Goal: Check status: Check status

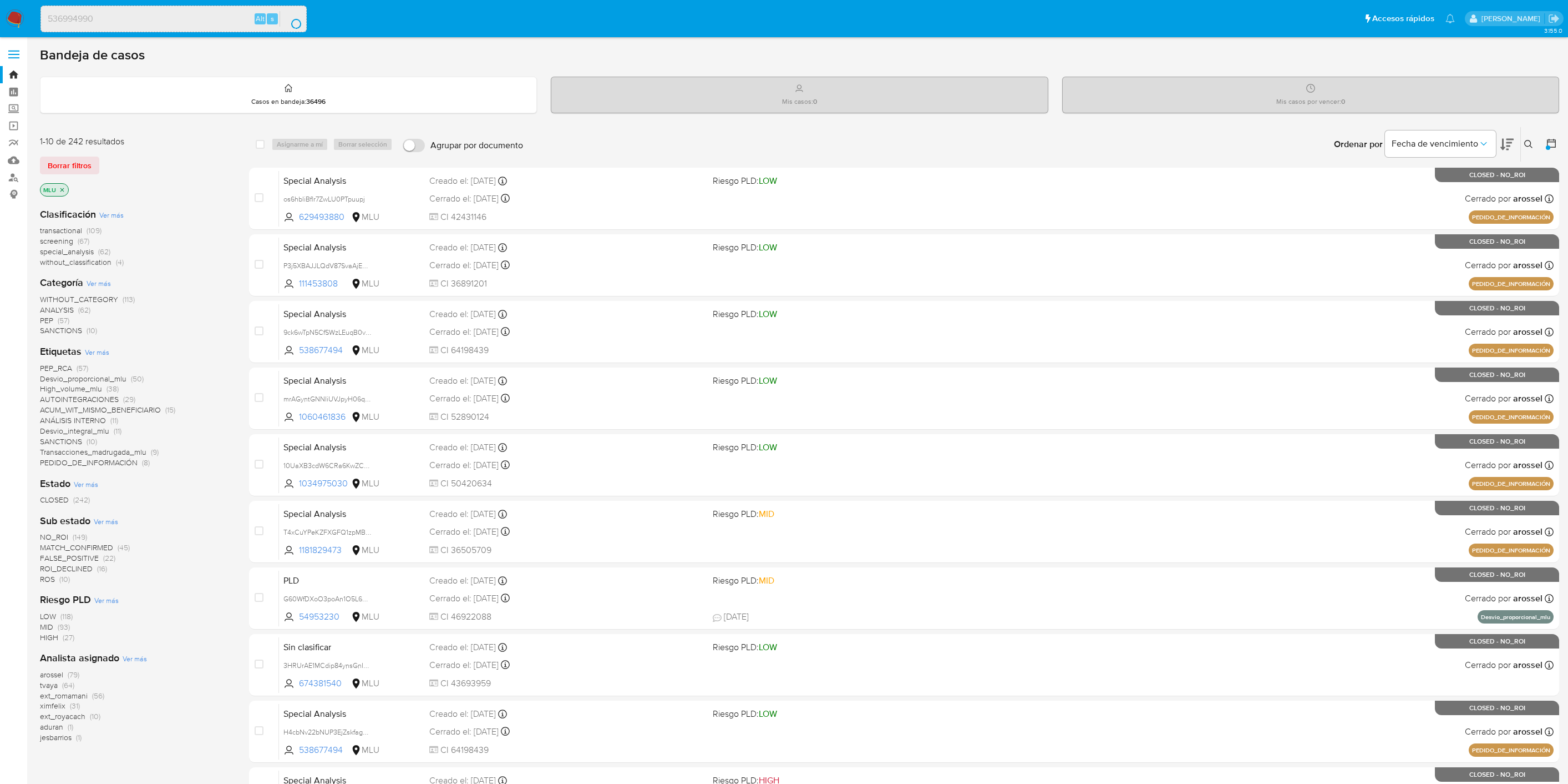
scroll to position [91, 0]
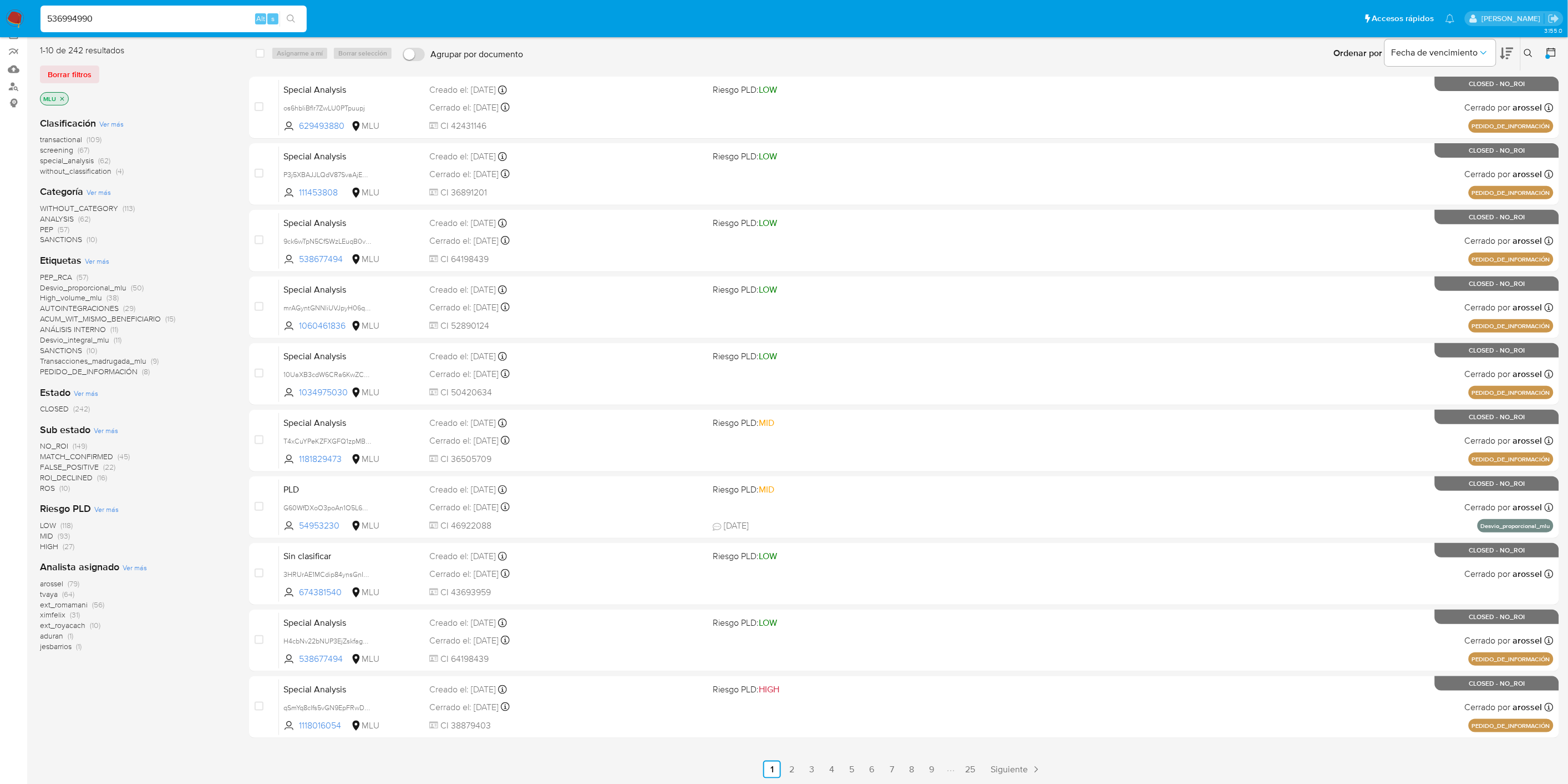
click at [208, 14] on input "536994990" at bounding box center [174, 19] width 266 height 14
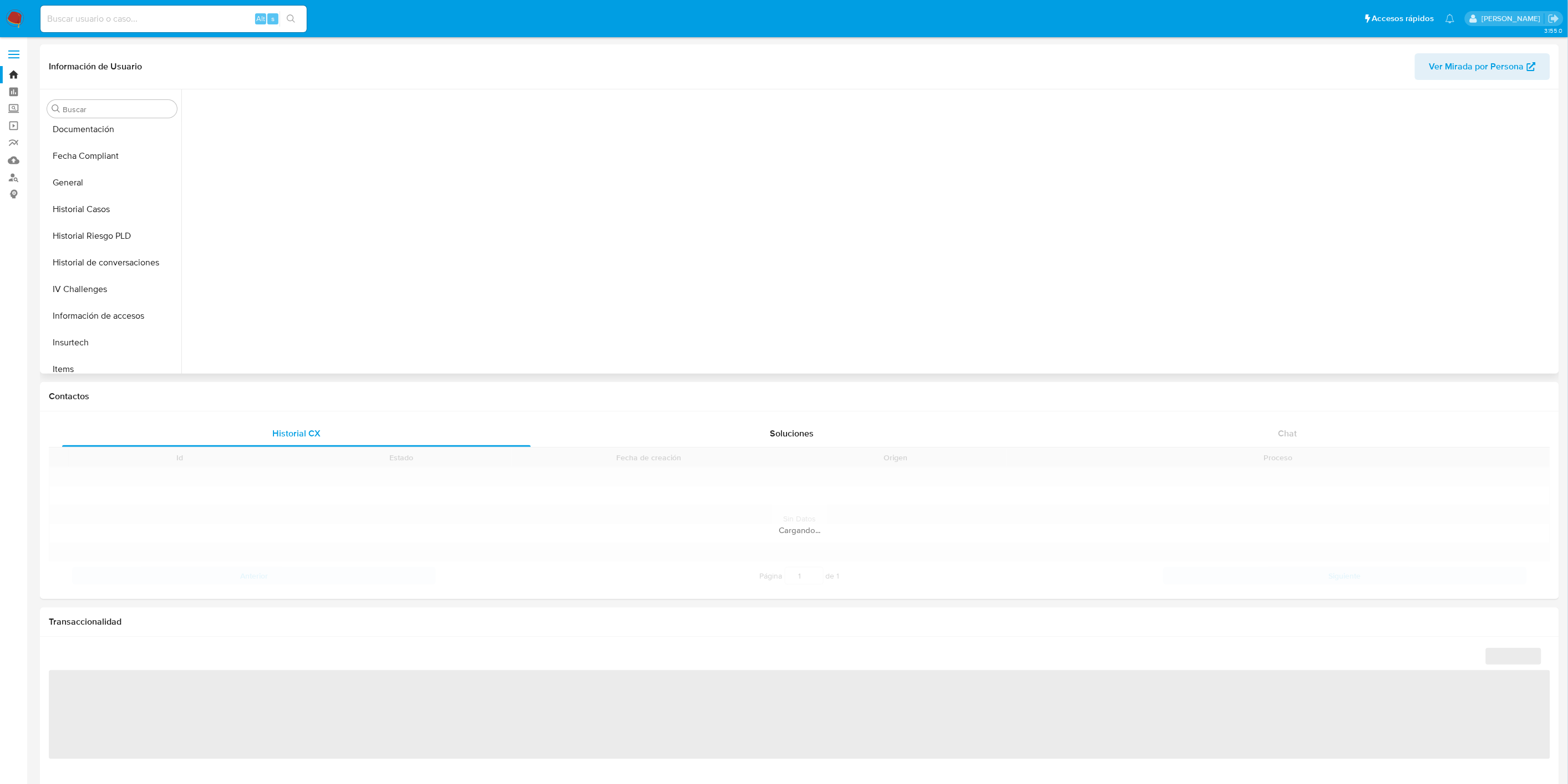
scroll to position [495, 0]
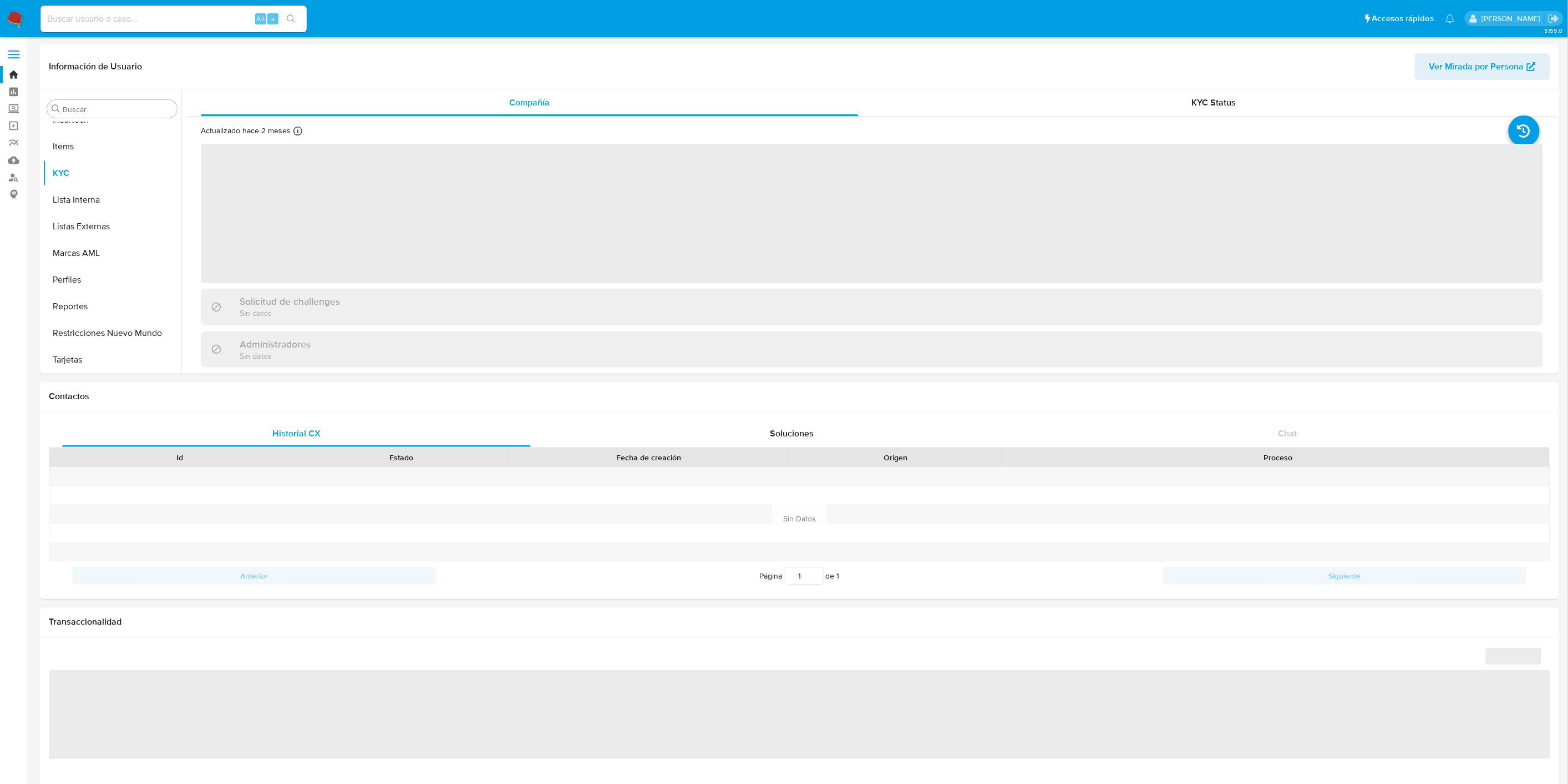
select select "10"
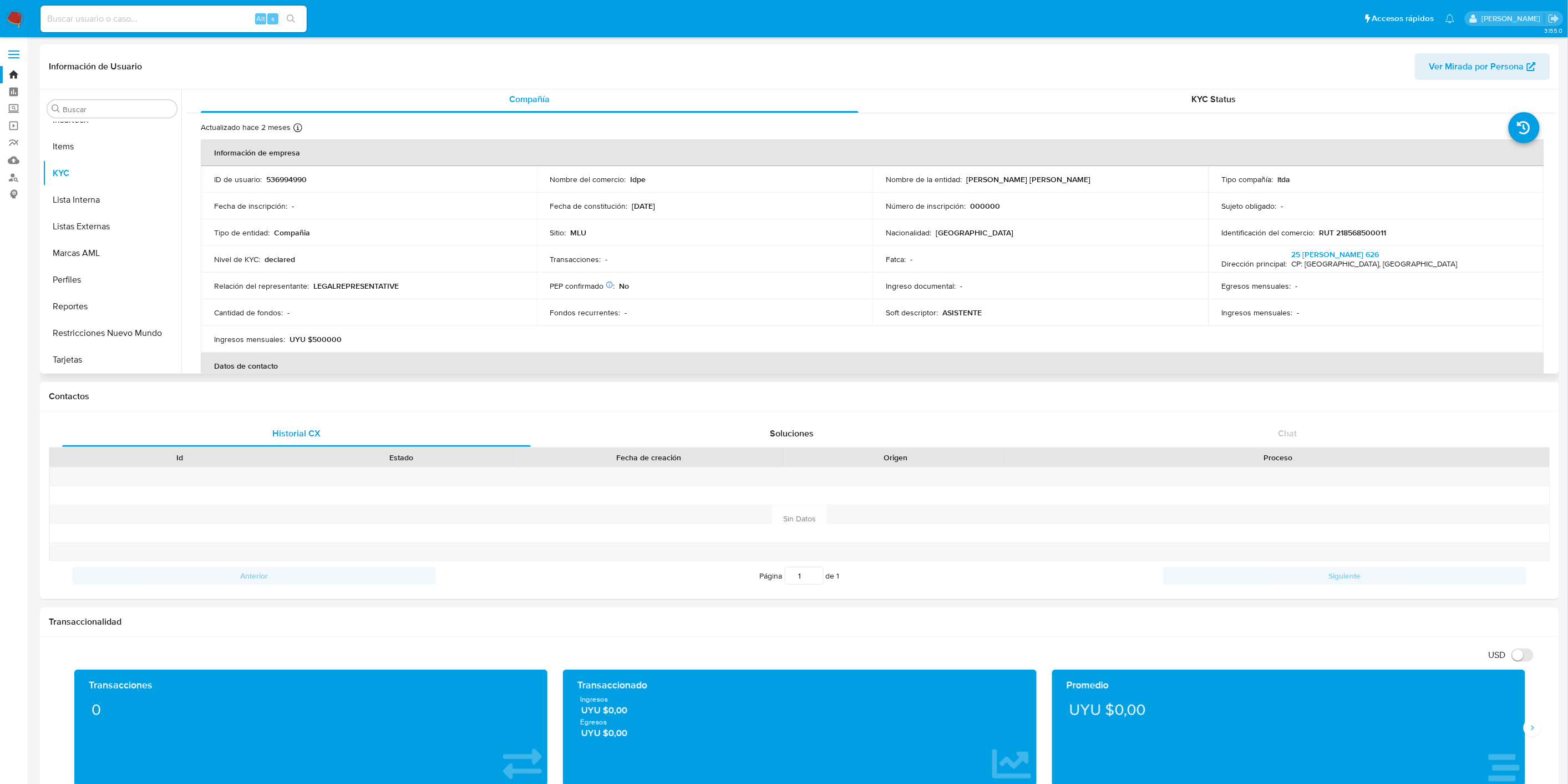
scroll to position [0, 0]
click at [1127, 113] on div "KYC Status" at bounding box center [1214, 102] width 658 height 26
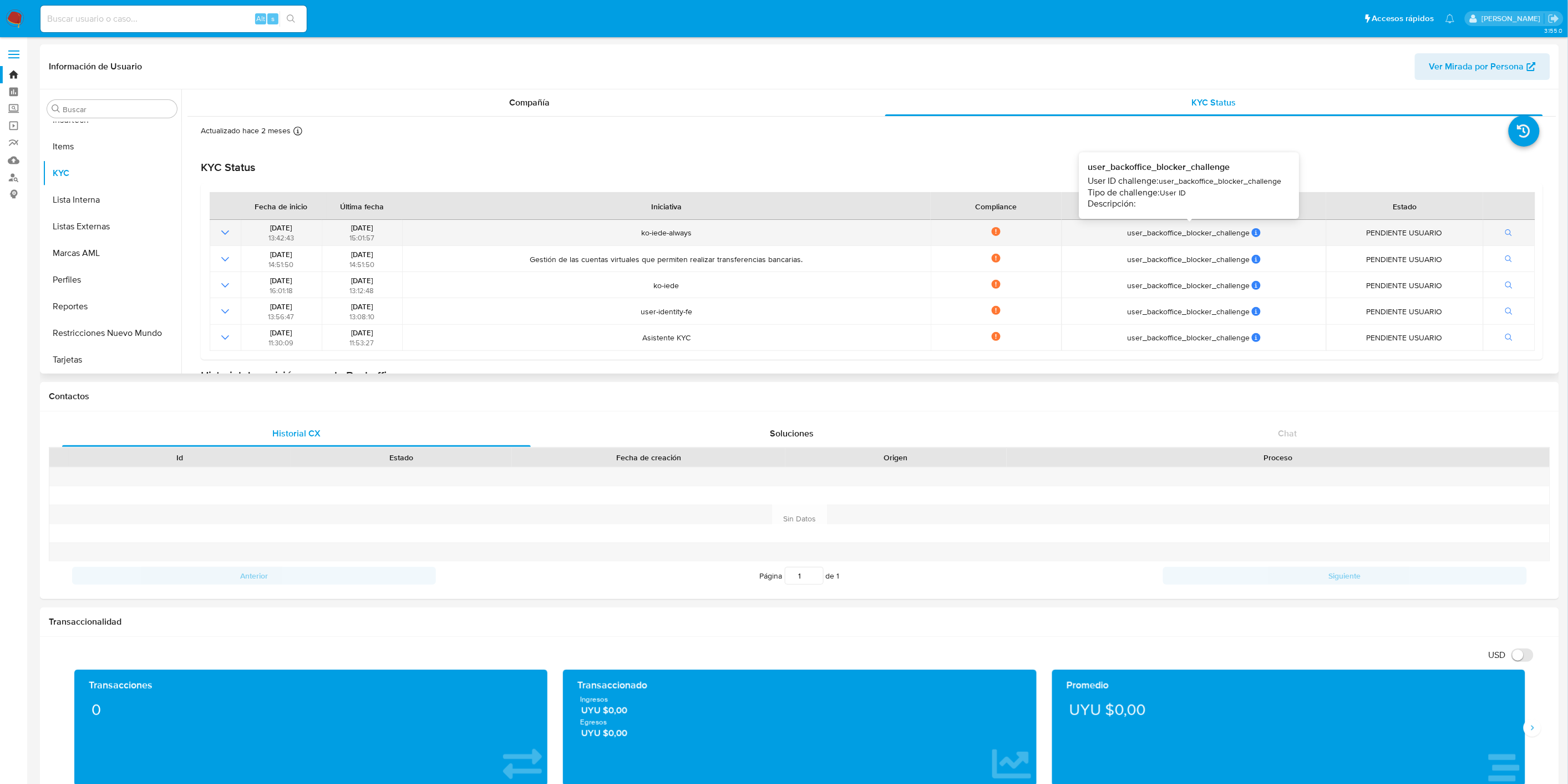
click at [1254, 235] on icon at bounding box center [1256, 232] width 9 height 9
click at [156, 19] on input at bounding box center [174, 19] width 266 height 14
paste input "519978936"
type input "519978936"
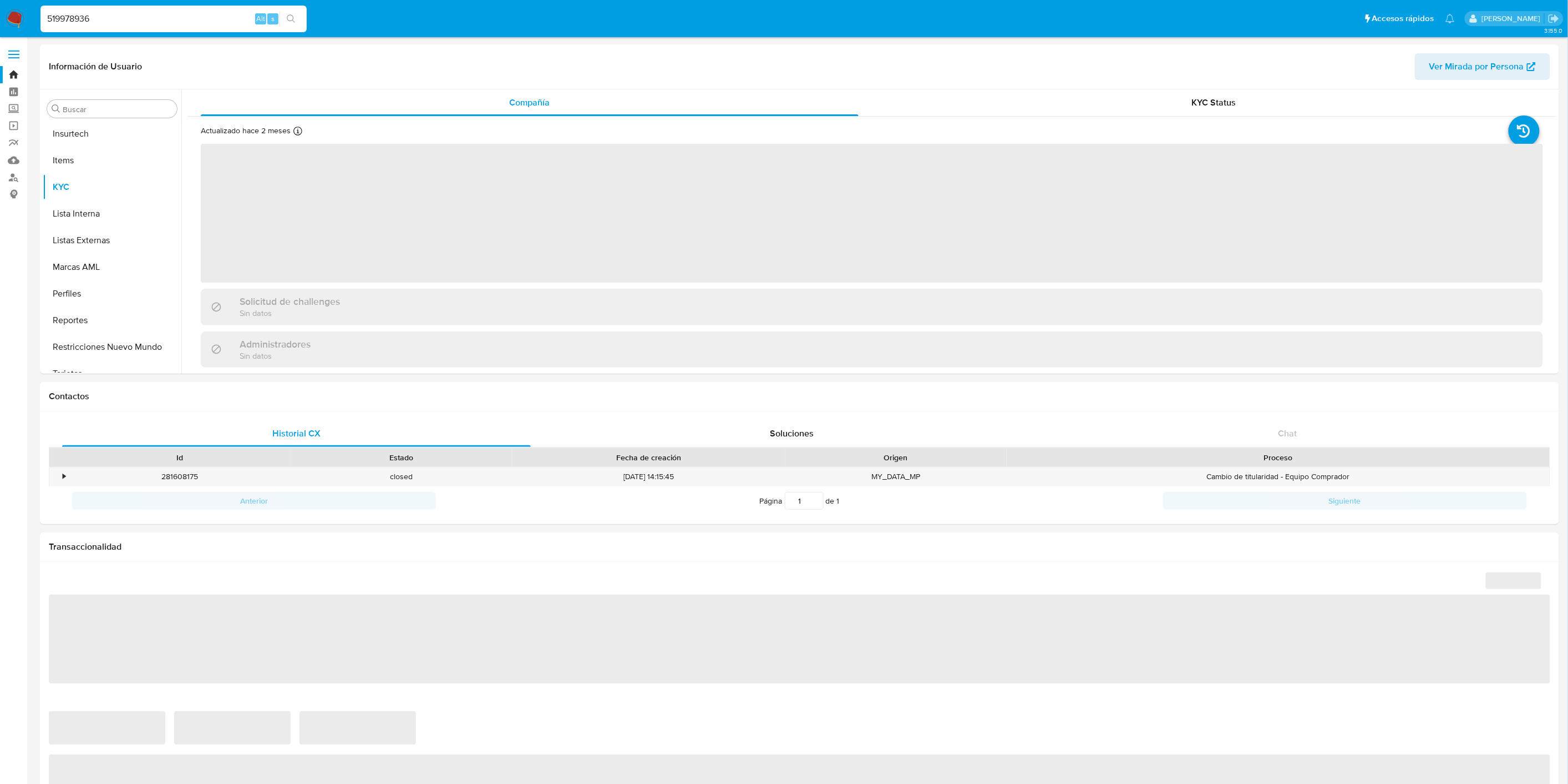
scroll to position [495, 0]
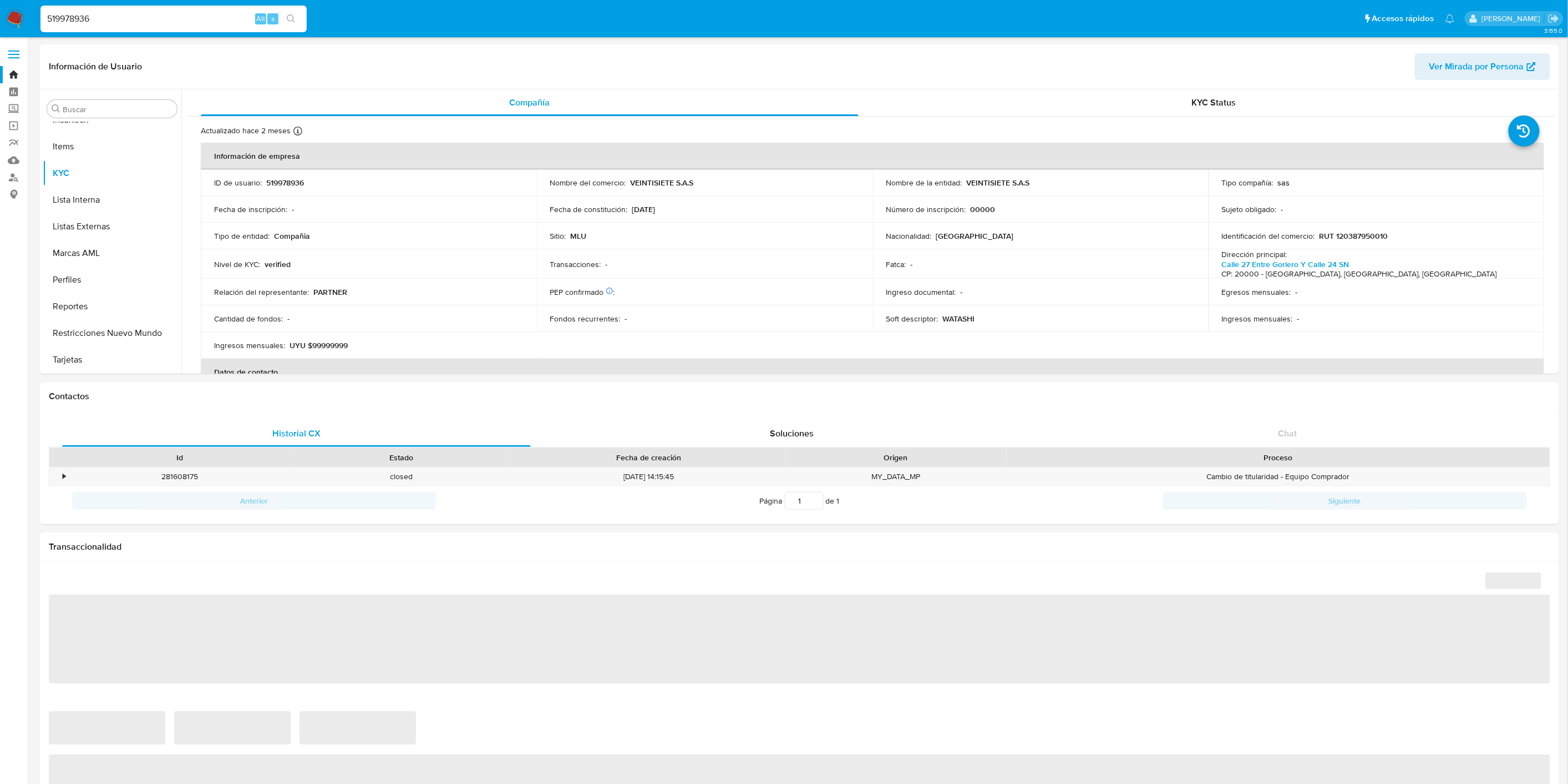
select select "10"
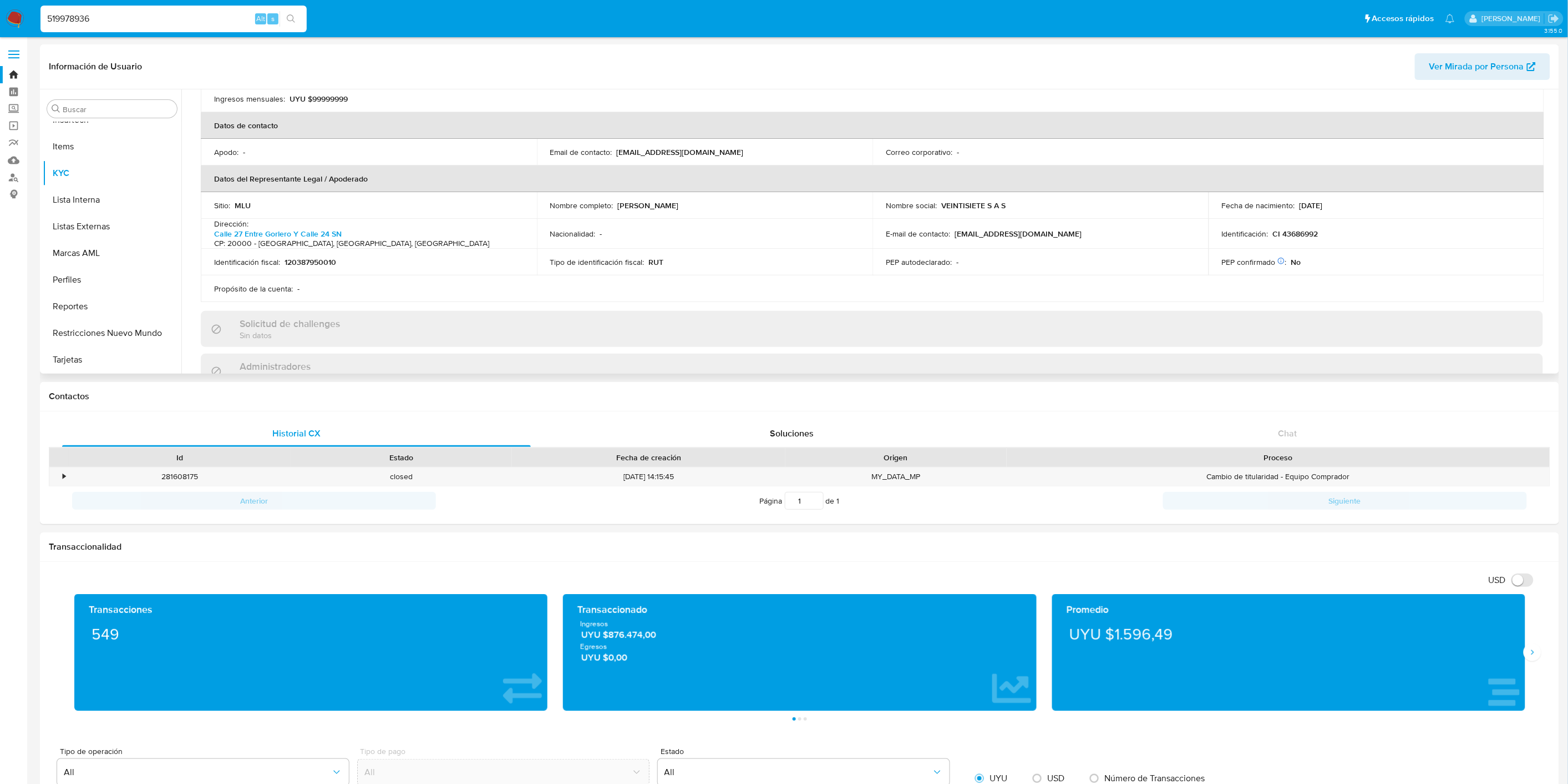
scroll to position [0, 0]
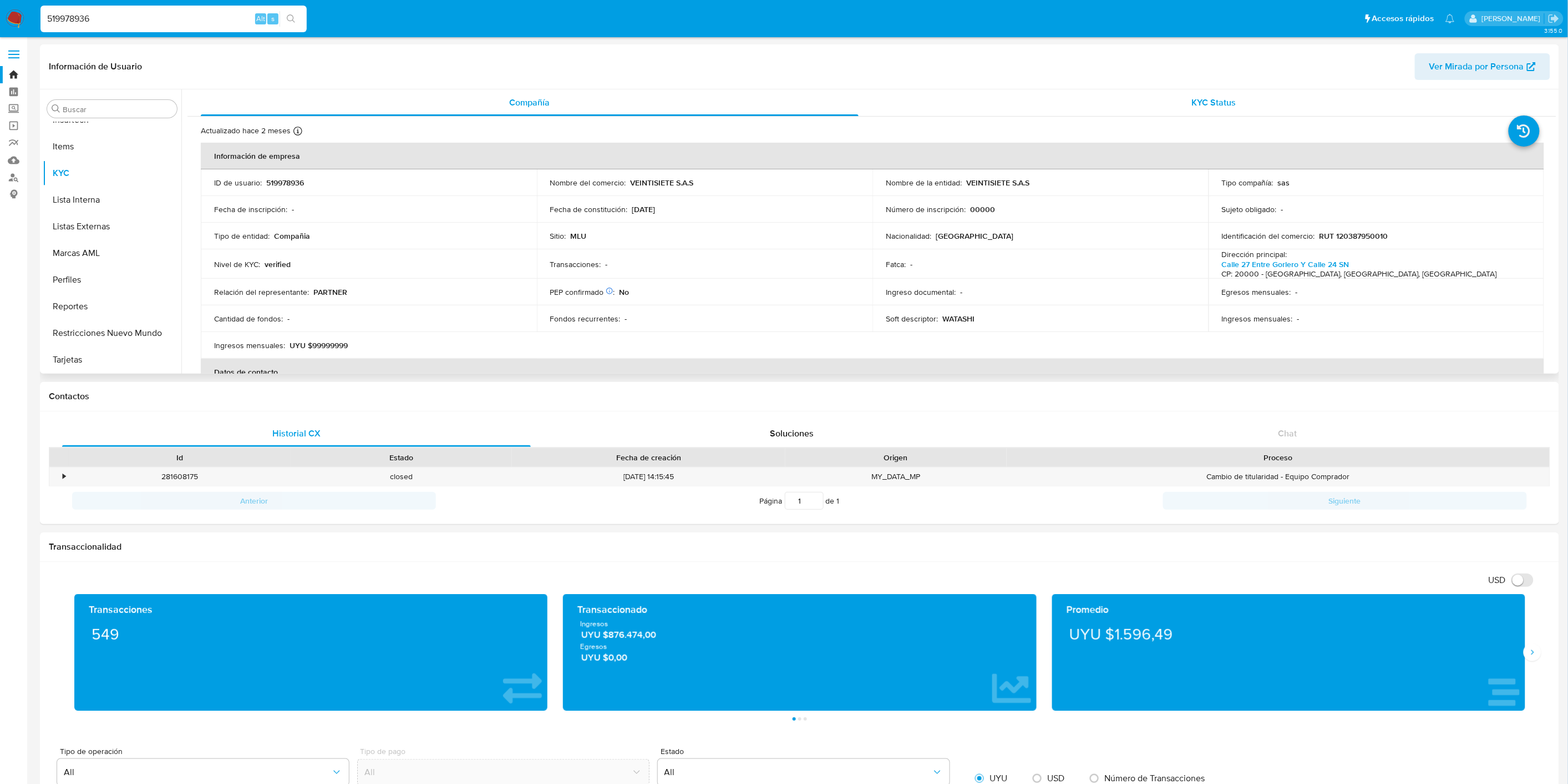
click at [1215, 112] on div "KYC Status" at bounding box center [1214, 102] width 658 height 26
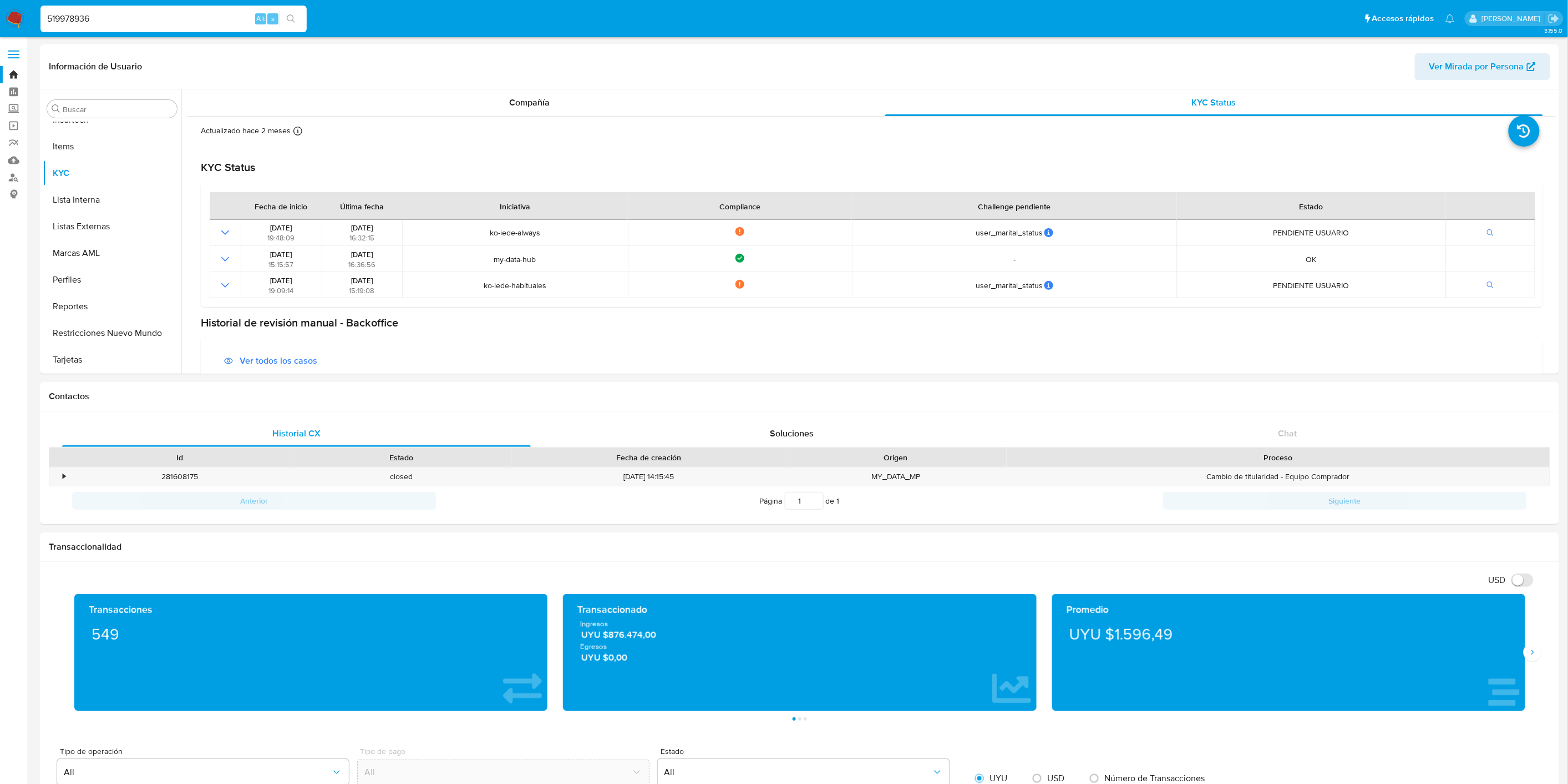
click at [139, 14] on input "519978936" at bounding box center [174, 19] width 266 height 14
paste input "1222536255"
type input "1222536255"
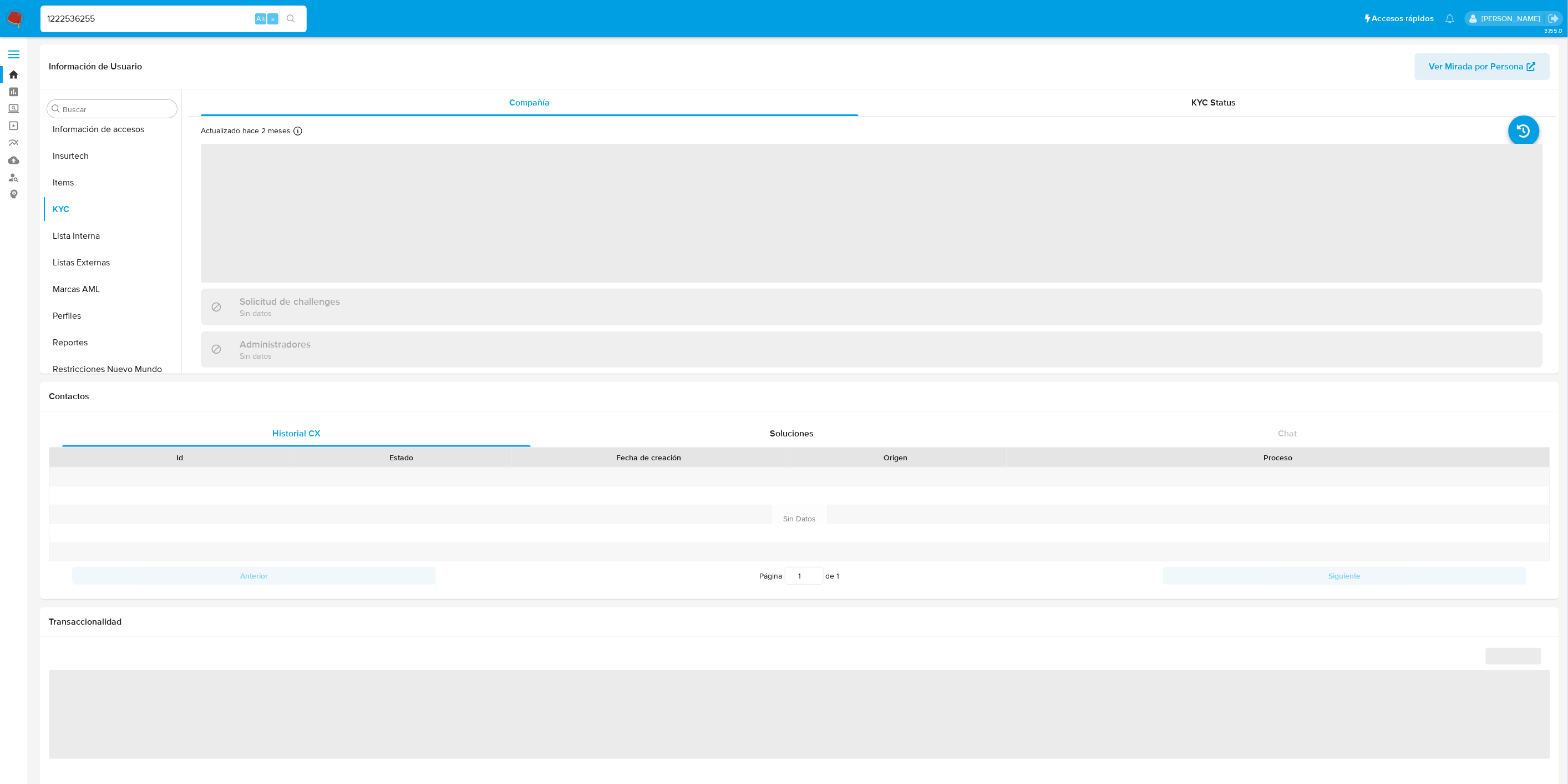
scroll to position [495, 0]
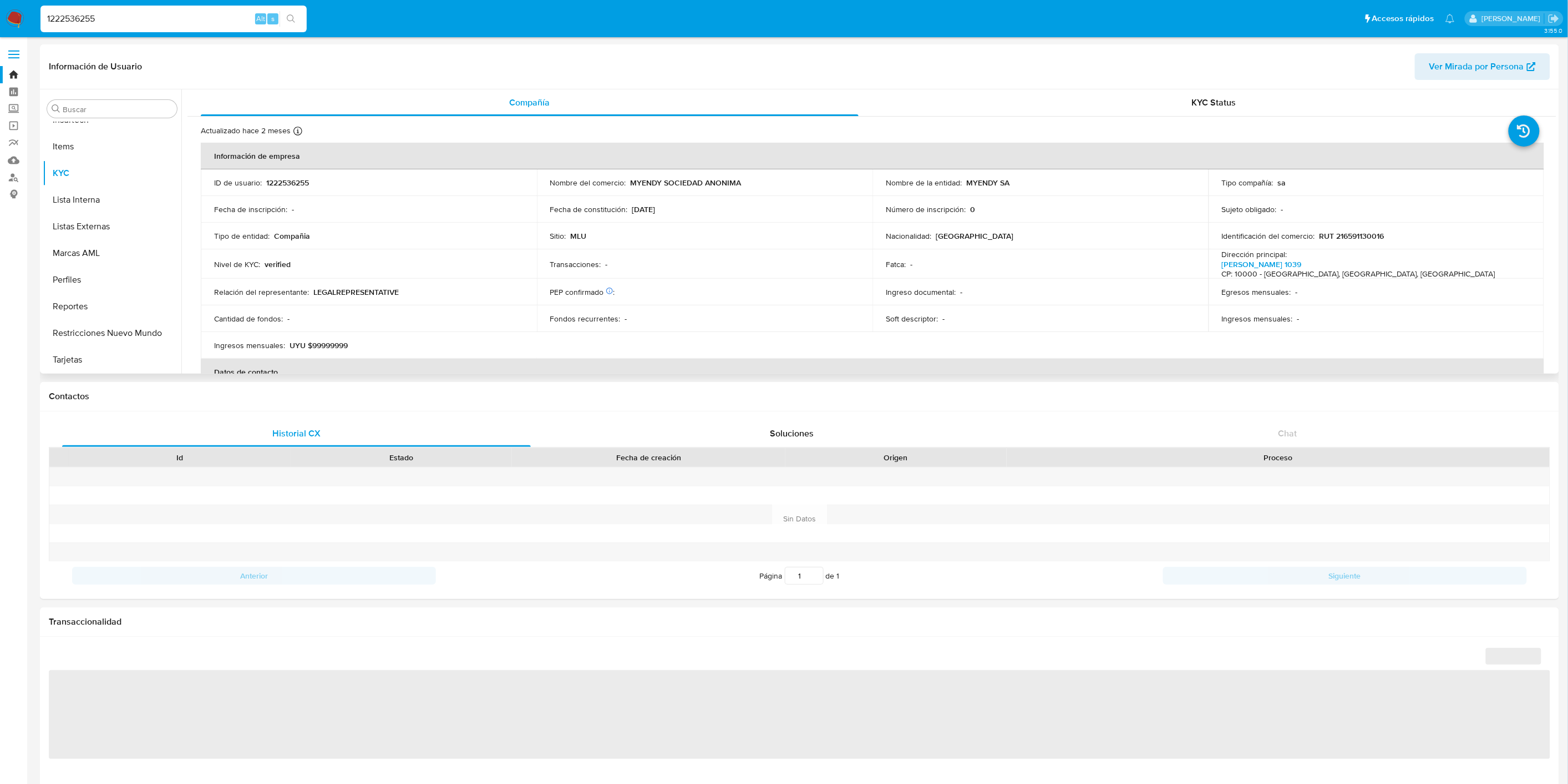
select select "10"
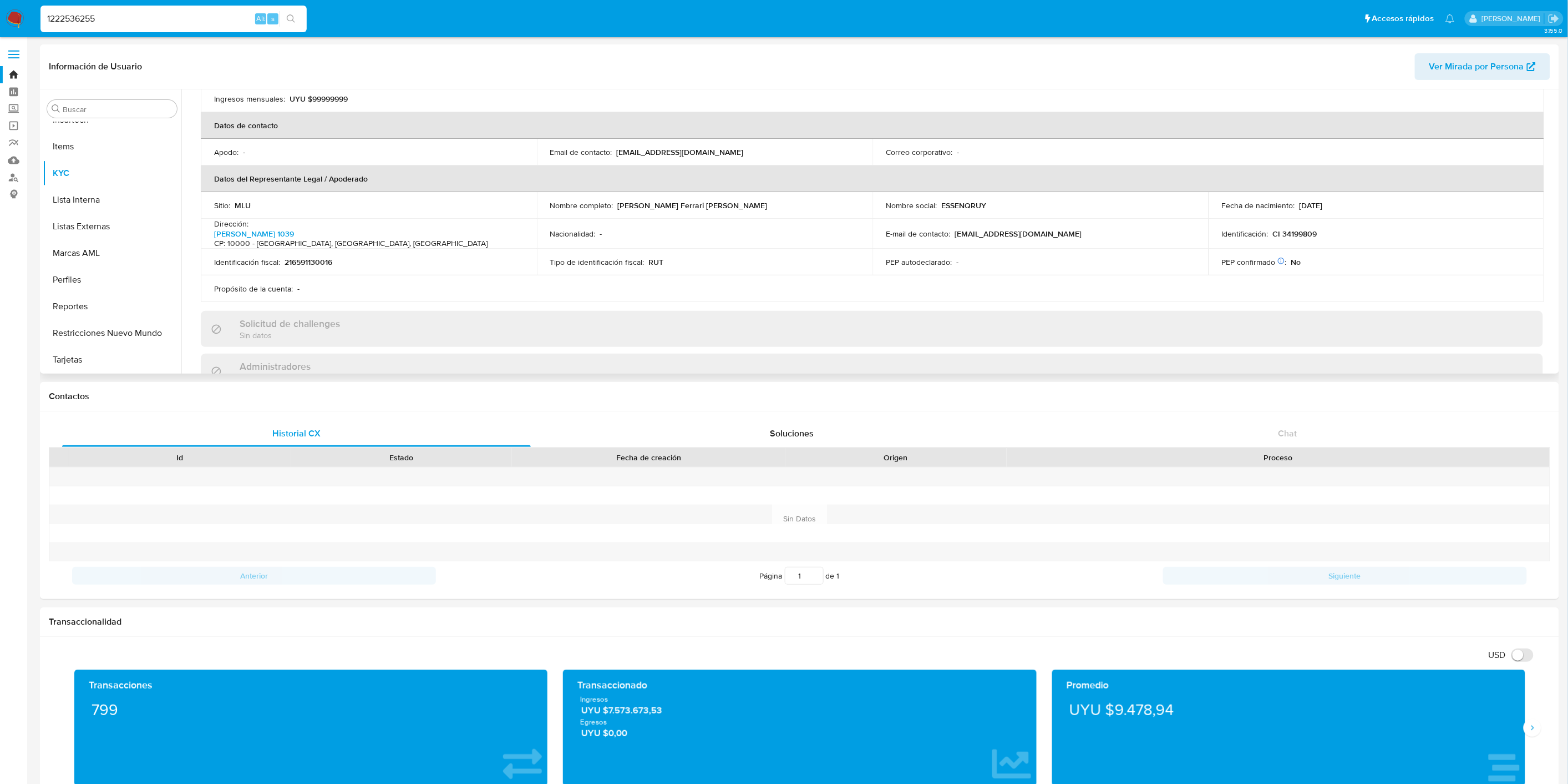
scroll to position [0, 0]
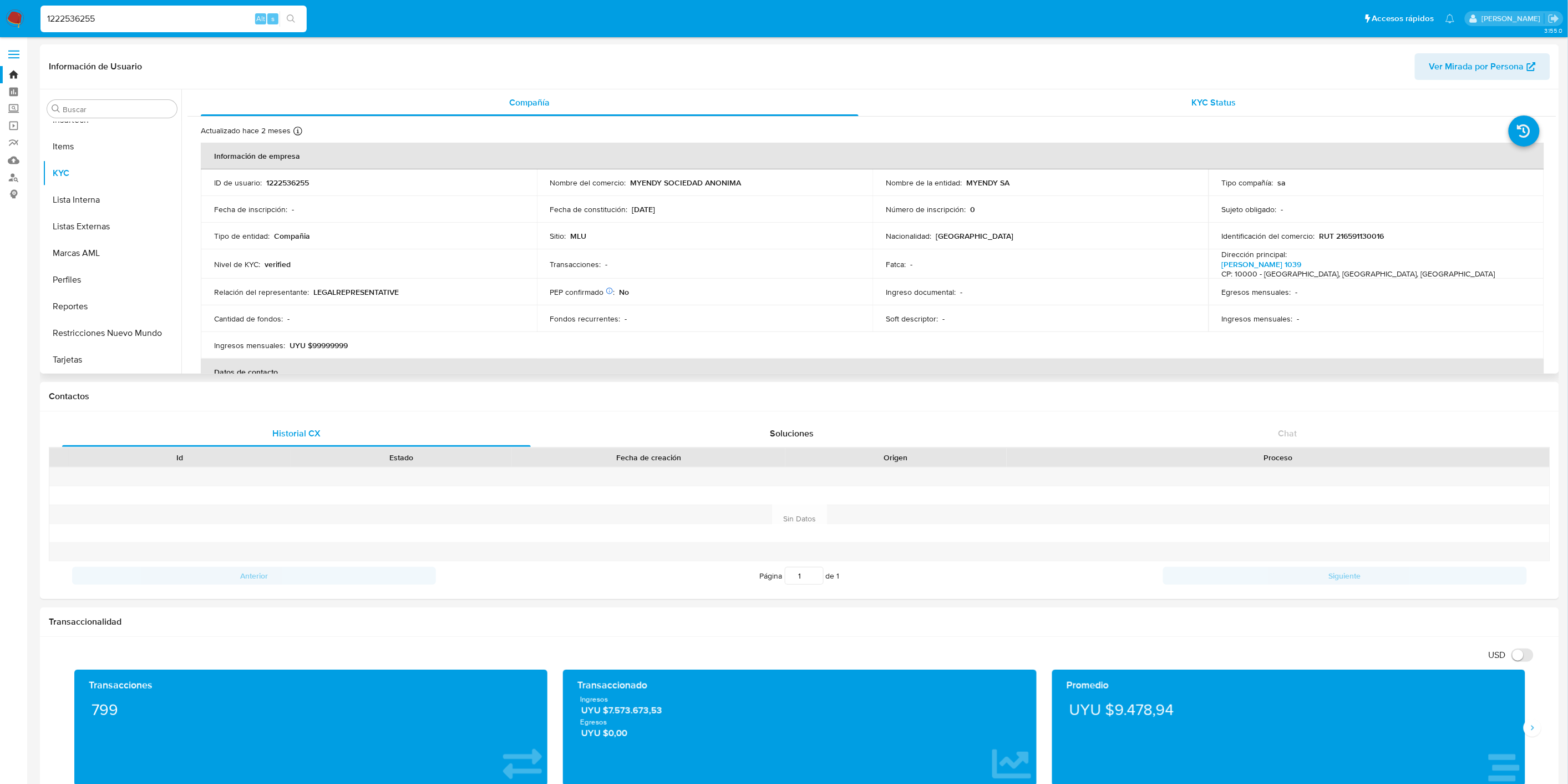
click at [1208, 109] on div "KYC Status" at bounding box center [1214, 102] width 658 height 26
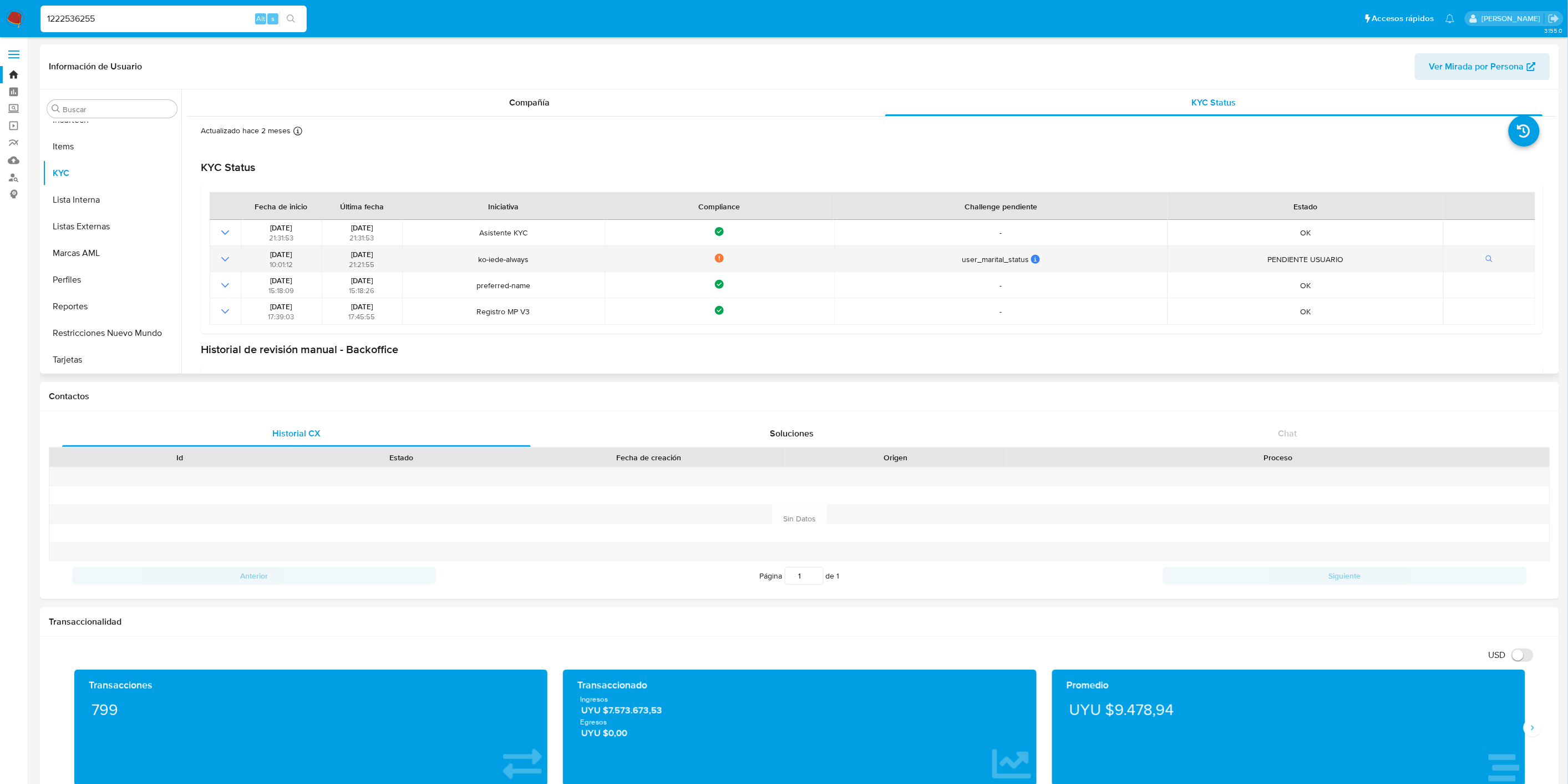
drag, startPoint x: 672, startPoint y: 243, endPoint x: 965, endPoint y: 265, distance: 293.8
click at [965, 265] on tbody "[DATE] 21:31:53 [DATE] 21:31:53 Asistente KYC Compliance - OK [DATE] 10:01:12 […" at bounding box center [873, 272] width 1326 height 105
click at [145, 14] on input "1222536255" at bounding box center [174, 19] width 266 height 14
paste input "31913550"
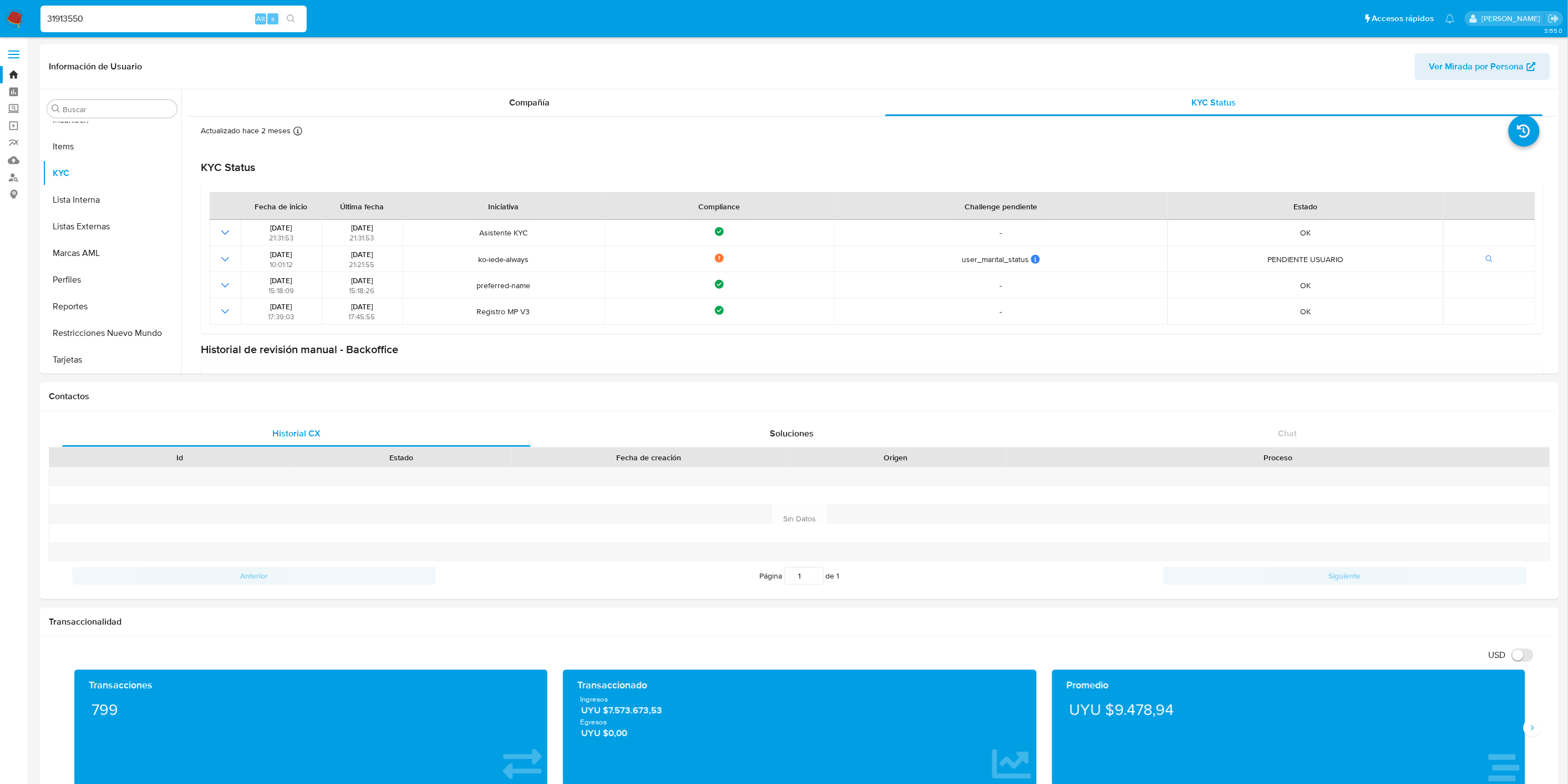
type input "31913550"
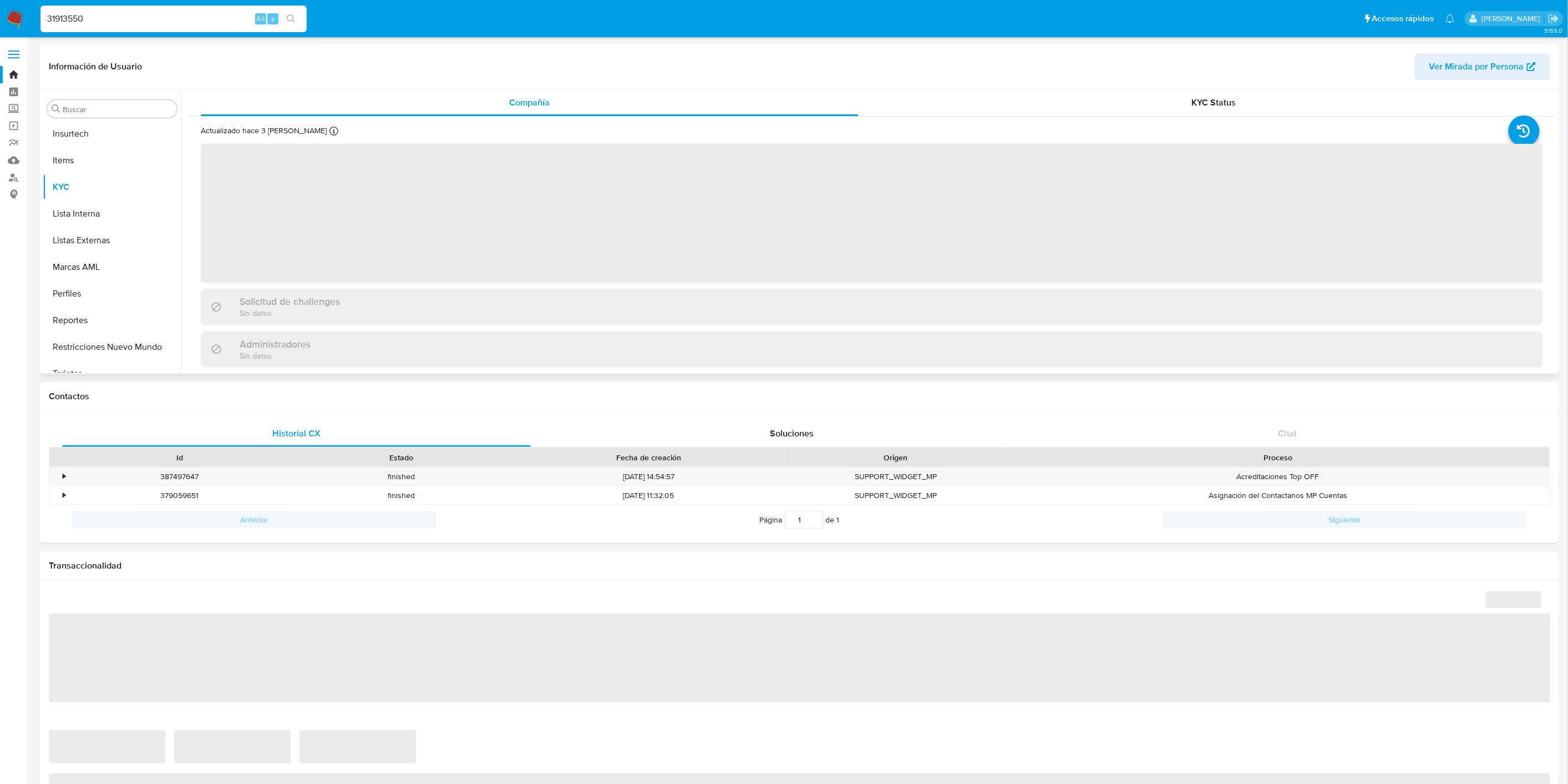
scroll to position [495, 0]
click at [1235, 93] on div "KYC Status" at bounding box center [1214, 102] width 658 height 26
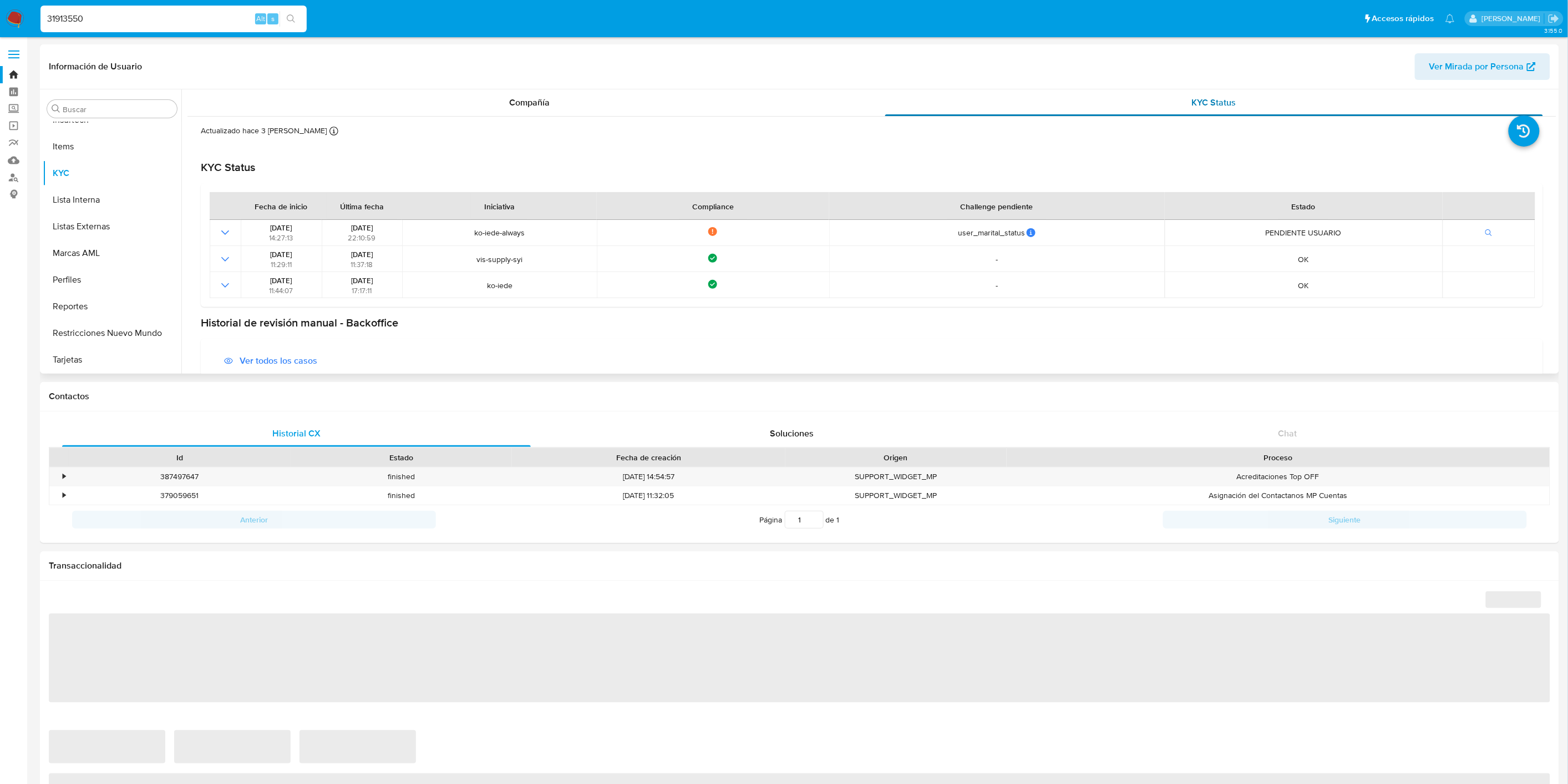
select select "10"
